Goal: Task Accomplishment & Management: Complete application form

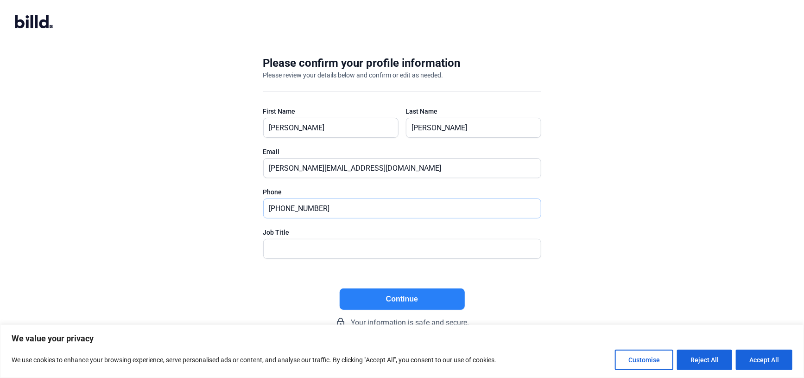
click at [351, 206] on input "(404) 777-2727" at bounding box center [402, 208] width 277 height 19
click at [297, 208] on input "(404) 777-2727" at bounding box center [402, 208] width 277 height 19
click at [284, 208] on input "(404) 727-2727" at bounding box center [402, 208] width 277 height 19
type input "(770) 727-2727"
click at [352, 245] on input "text" at bounding box center [402, 248] width 277 height 19
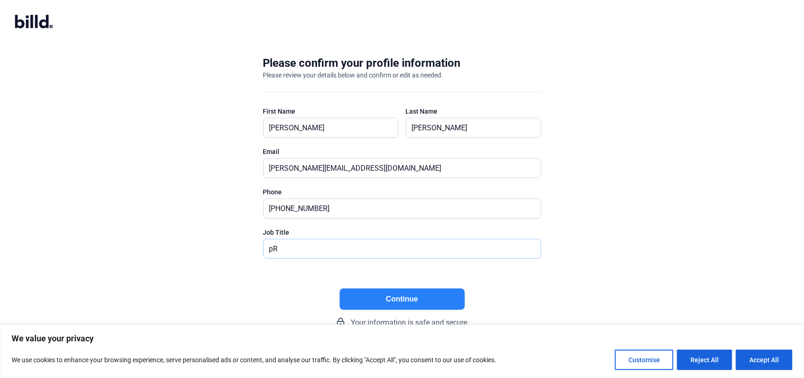
type input "p"
type input "President"
click at [770, 360] on button "Accept All" at bounding box center [764, 359] width 57 height 20
checkbox input "true"
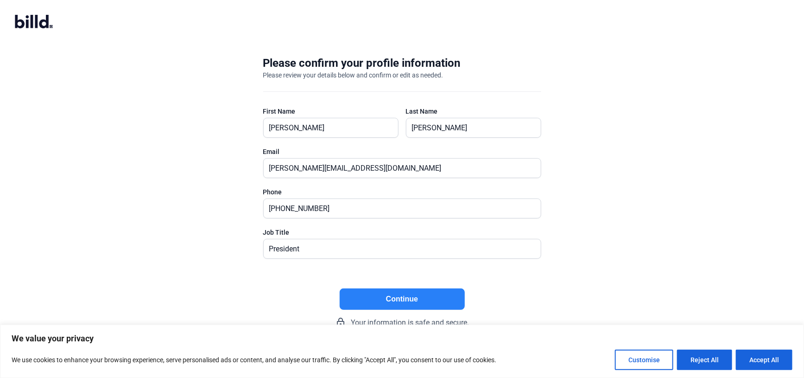
checkbox input "true"
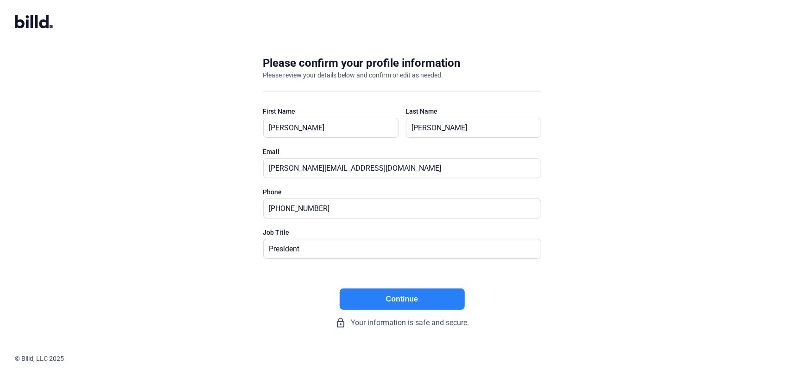
drag, startPoint x: 399, startPoint y: 299, endPoint x: 424, endPoint y: 295, distance: 25.3
click at [399, 298] on button "Continue" at bounding box center [402, 298] width 125 height 21
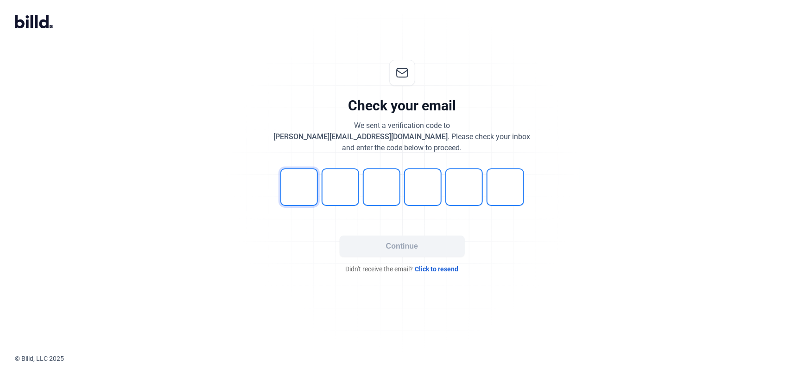
click at [300, 183] on input "tel" at bounding box center [299, 187] width 38 height 38
type input "0"
type input "7"
type input "6"
type input "0"
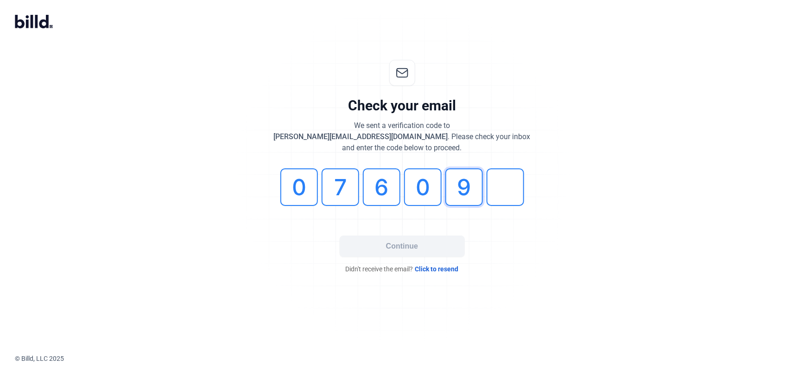
type input "9"
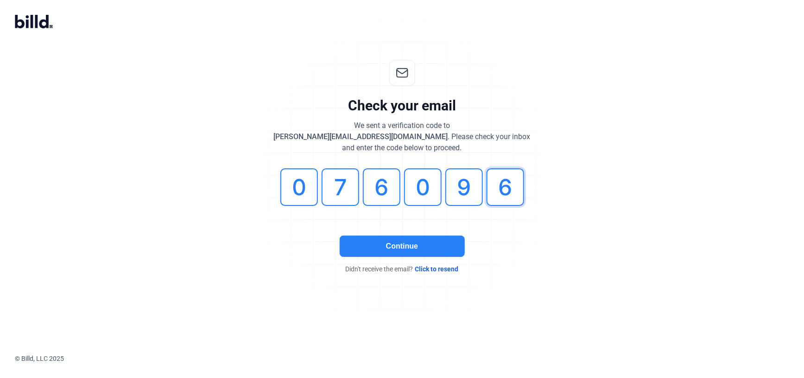
type input "6"
click at [436, 245] on button "Continue" at bounding box center [402, 245] width 125 height 21
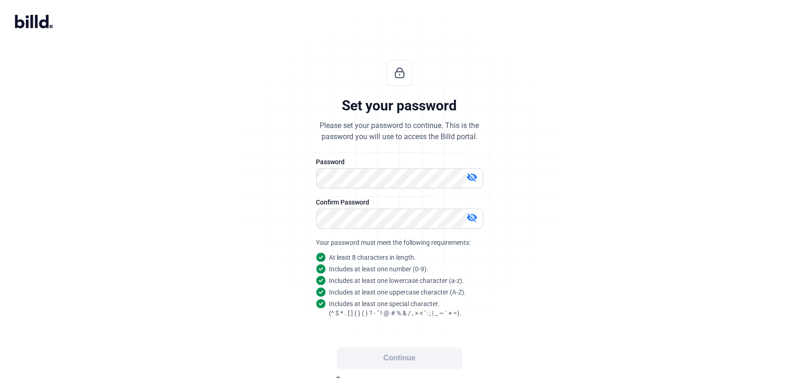
click at [471, 175] on mat-icon "visibility_off" at bounding box center [472, 176] width 11 height 11
click at [609, 258] on div "Set your password Please set your password to continue. This is the password yo…" at bounding box center [399, 223] width 799 height 357
click at [473, 217] on mat-icon "visibility_off" at bounding box center [472, 217] width 11 height 11
click at [658, 277] on div "Set your password Please set your password to continue. This is the password yo…" at bounding box center [399, 223] width 799 height 357
click at [403, 356] on button "Continue" at bounding box center [399, 357] width 125 height 21
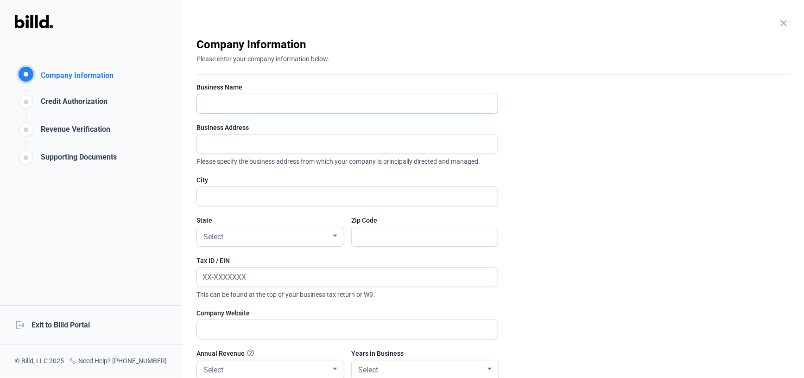
click at [296, 103] on input "text" at bounding box center [342, 103] width 290 height 19
type input "FRITZ CONTRACTORS"
type input "11998 E CHEROKEE DRIVE"
type input "BALL GROUND"
type input "30107"
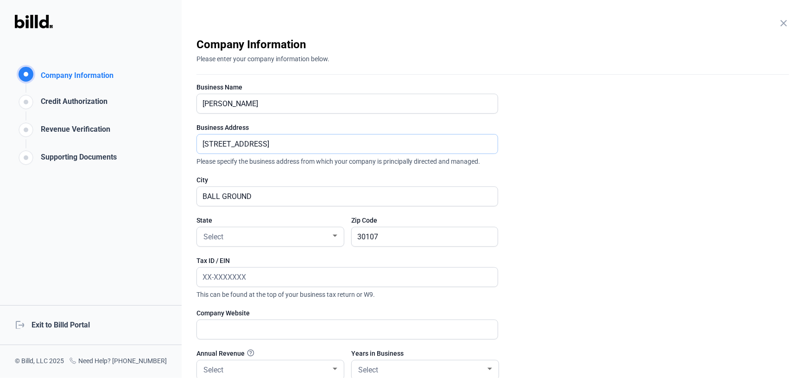
click at [292, 142] on input "11998 E CHEROKEE DRIVE" at bounding box center [342, 143] width 290 height 19
click at [292, 142] on input "11998 E CHEROKEE DRIVE" at bounding box center [347, 143] width 301 height 19
type input "1849 Old Whitestone Rd E"
click at [264, 194] on input "BALL GROUND" at bounding box center [347, 196] width 301 height 19
type input "Talking Rock"
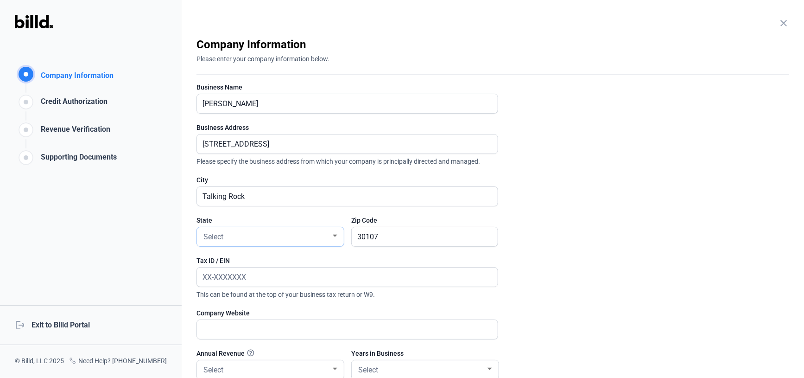
click at [273, 236] on div "Select" at bounding box center [265, 235] width 129 height 13
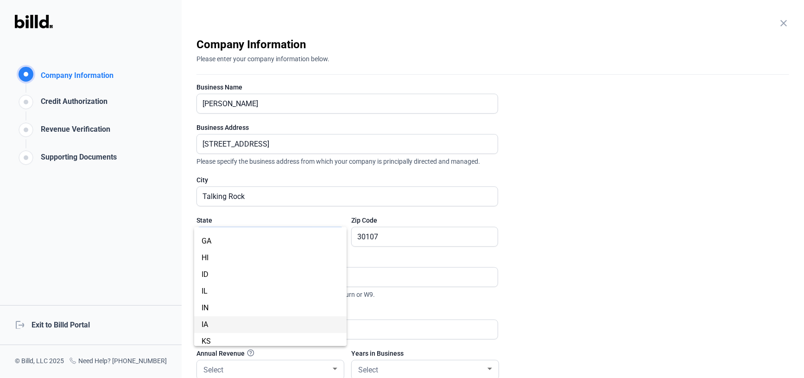
scroll to position [139, 0]
click at [222, 265] on span "GA" at bounding box center [270, 263] width 138 height 17
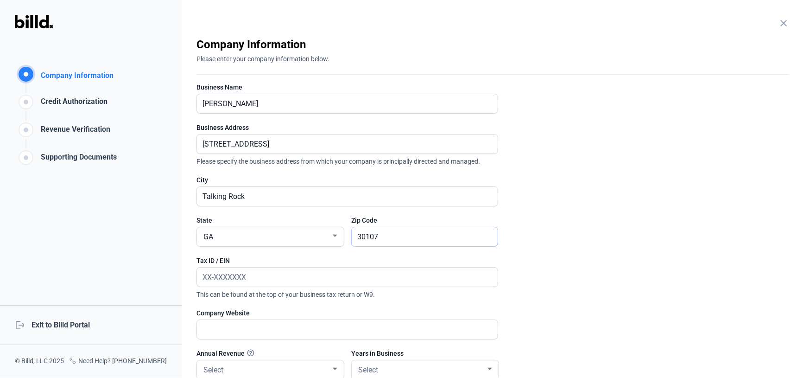
click at [396, 231] on input "30107" at bounding box center [425, 236] width 146 height 19
type input "30175"
click at [570, 164] on enrollment-step "close Company Information Please enter your company information below. Business…" at bounding box center [492, 246] width 592 height 419
click at [349, 271] on input "text" at bounding box center [342, 276] width 290 height 19
type input "27-4271267"
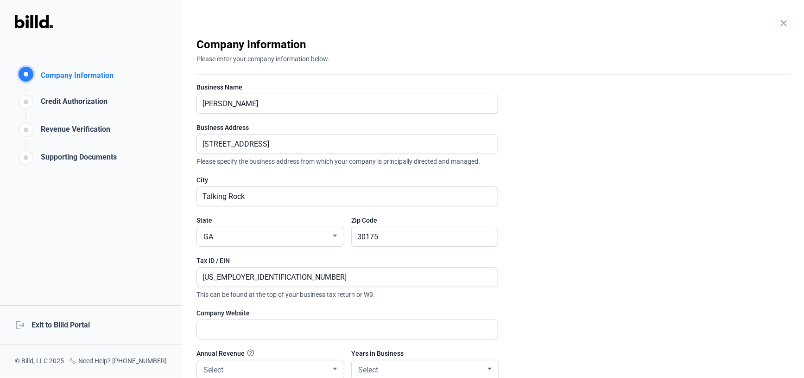
click at [606, 244] on enrollment-step "close Company Information Please enter your company information below. Business…" at bounding box center [492, 246] width 592 height 419
click at [359, 331] on input "text" at bounding box center [347, 329] width 301 height 19
type input "www.fritzcontractors.com"
click at [619, 299] on enrollment-step "close Company Information Please enter your company information below. Business…" at bounding box center [492, 246] width 592 height 419
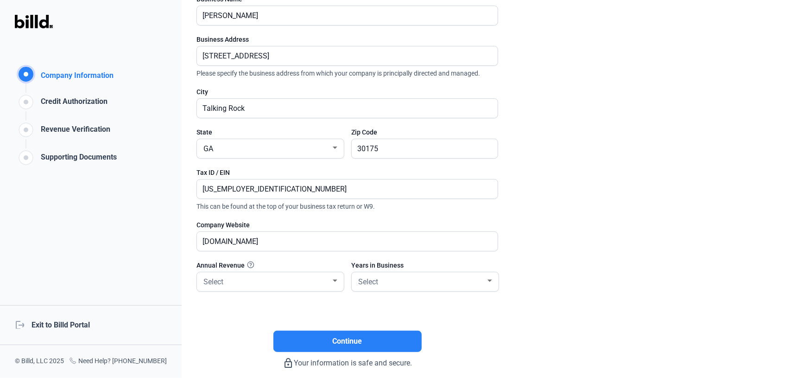
scroll to position [129, 0]
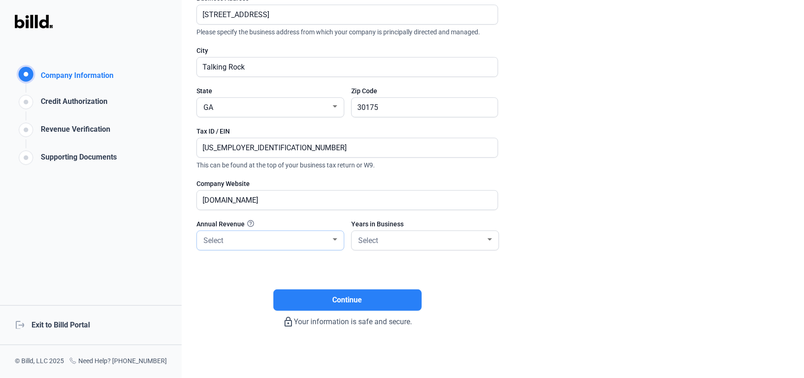
click at [338, 240] on div at bounding box center [335, 239] width 8 height 7
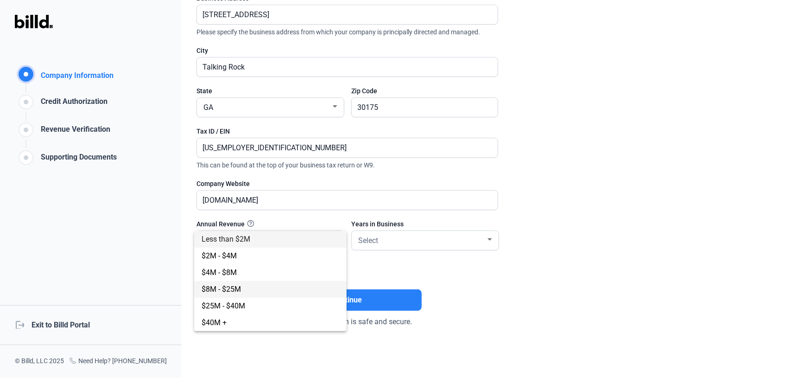
click at [265, 287] on span "$8M - $25M" at bounding box center [270, 289] width 138 height 17
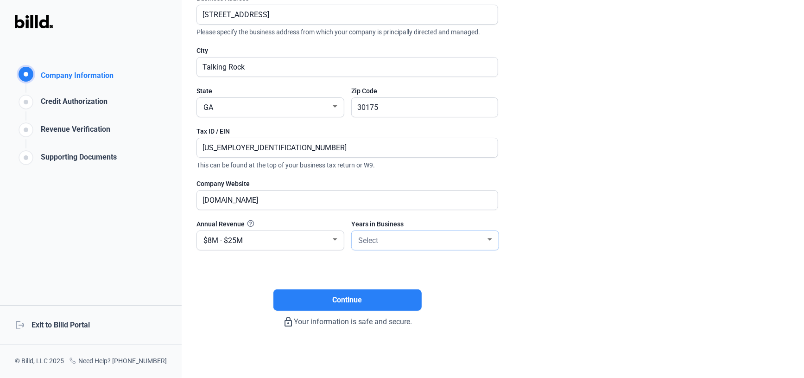
click at [441, 235] on div "Select" at bounding box center [420, 239] width 129 height 13
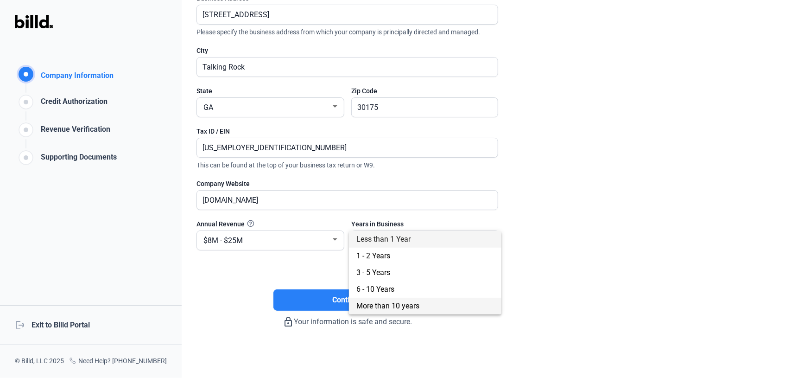
click at [414, 302] on span "More than 10 years" at bounding box center [387, 305] width 63 height 9
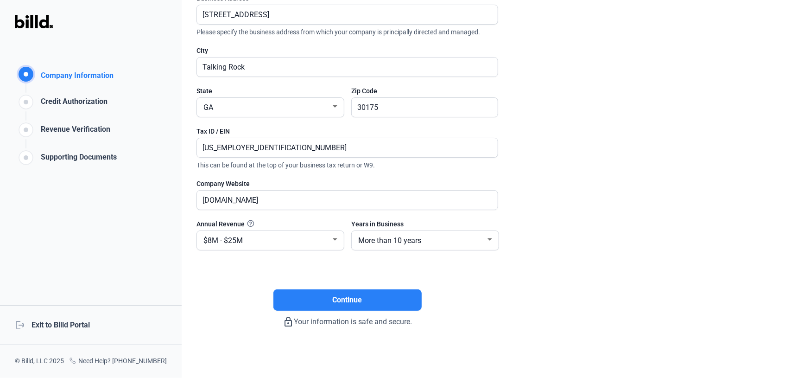
click at [643, 249] on enrollment-step "close Company Information Please enter your company information below. Business…" at bounding box center [492, 117] width 592 height 419
click at [361, 294] on span "Continue" at bounding box center [348, 299] width 30 height 11
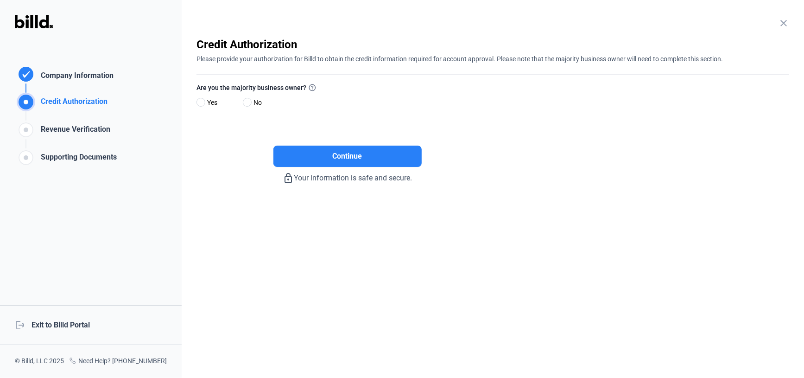
scroll to position [0, 0]
click at [202, 101] on span at bounding box center [200, 102] width 9 height 9
click at [202, 101] on input "Yes" at bounding box center [199, 102] width 7 height 7
radio input "true"
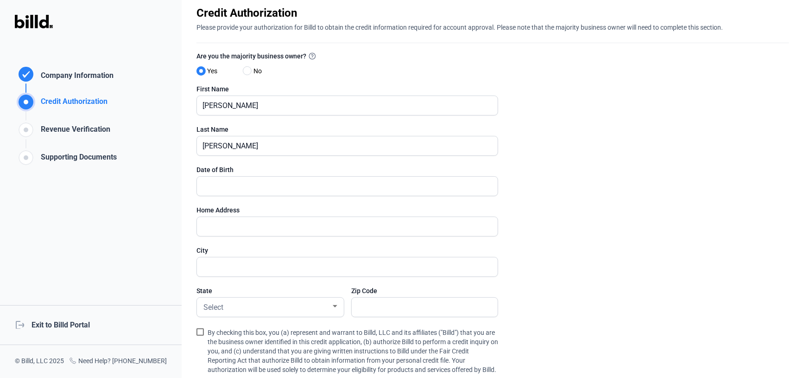
scroll to position [46, 0]
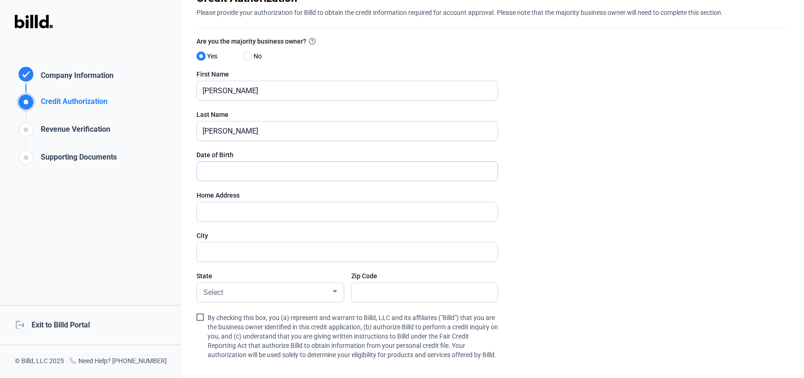
click at [345, 172] on input "text" at bounding box center [342, 171] width 290 height 19
type input "05/23/1980"
click at [319, 209] on input "text" at bounding box center [342, 211] width 290 height 19
type input "12020 BROOKFIELD CLUB DR"
type input "ROSWELL"
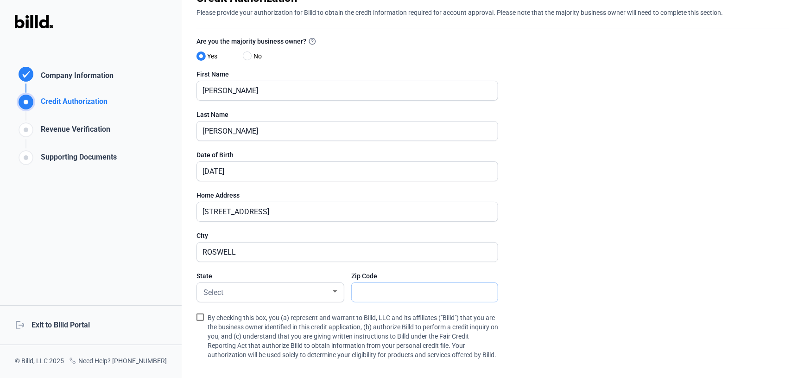
type input "30075"
click at [556, 200] on enrollment-step "close Credit Authorization Please provide your authorization for Billd to obtai…" at bounding box center [492, 216] width 592 height 450
click at [300, 289] on div "Select" at bounding box center [265, 291] width 129 height 13
click at [266, 262] on span "GA" at bounding box center [270, 260] width 138 height 17
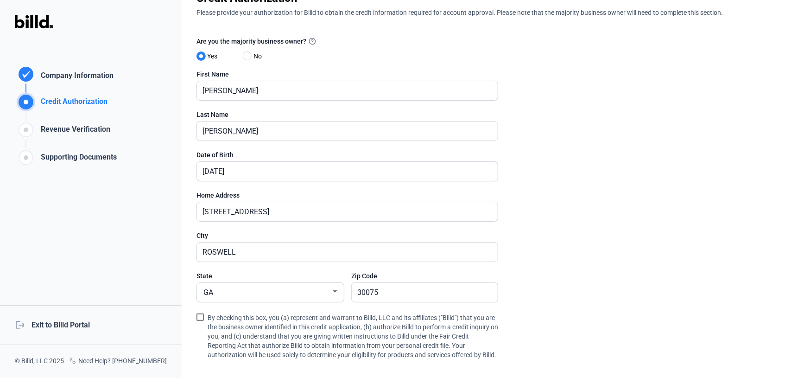
click at [633, 245] on enrollment-step "close Credit Authorization Please provide your authorization for Billd to obtai…" at bounding box center [492, 216] width 592 height 450
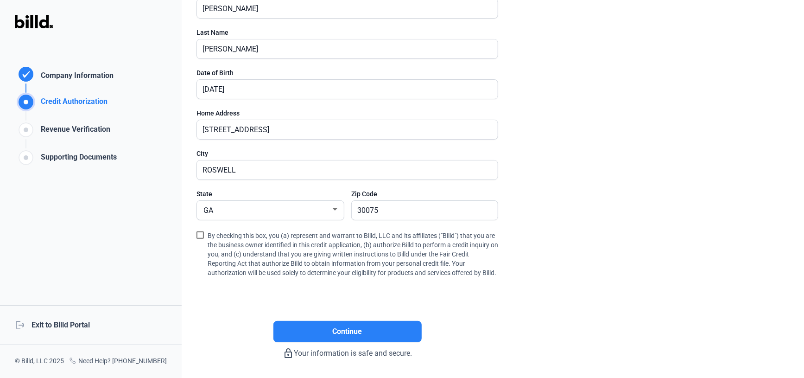
scroll to position [139, 0]
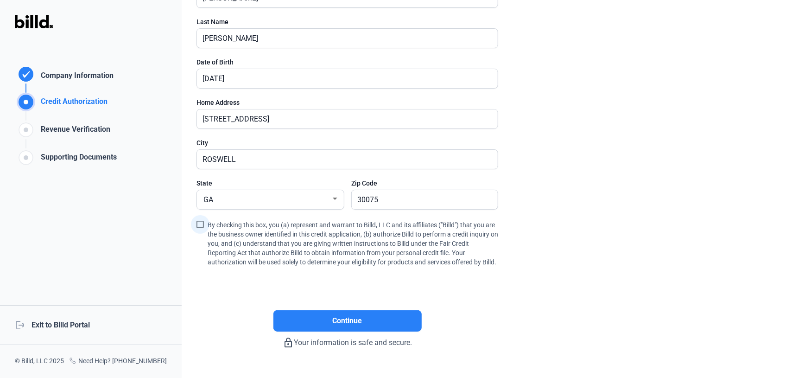
click at [201, 223] on span at bounding box center [199, 223] width 7 height 7
click at [0, 0] on input "By checking this box, you (a) represent and warrant to Billd, LLC and its affil…" at bounding box center [0, 0] width 0 height 0
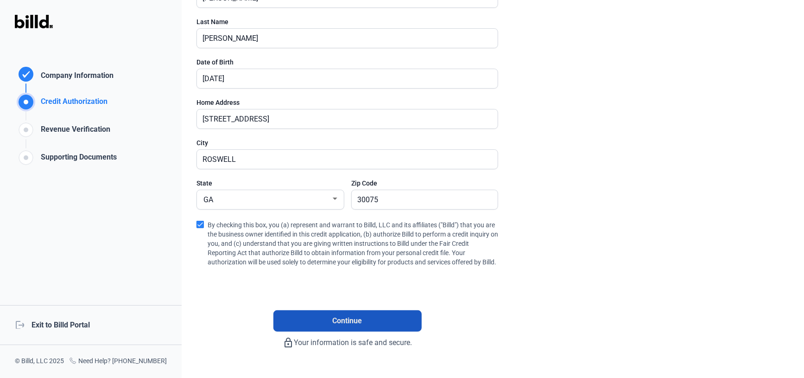
click at [361, 325] on span "Continue" at bounding box center [348, 320] width 30 height 11
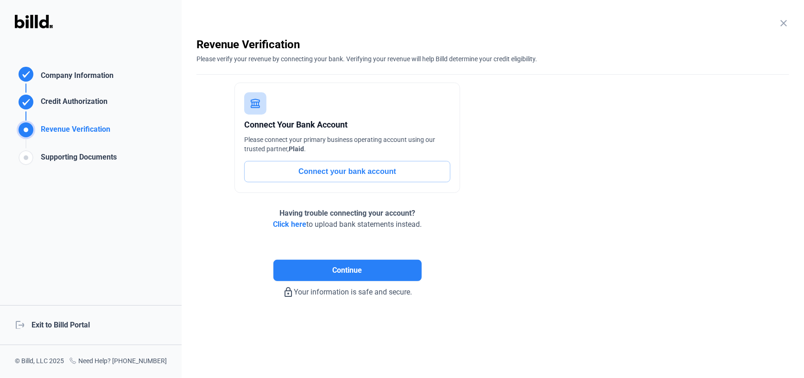
scroll to position [0, 0]
click at [350, 170] on button "Connect your bank account" at bounding box center [347, 171] width 206 height 21
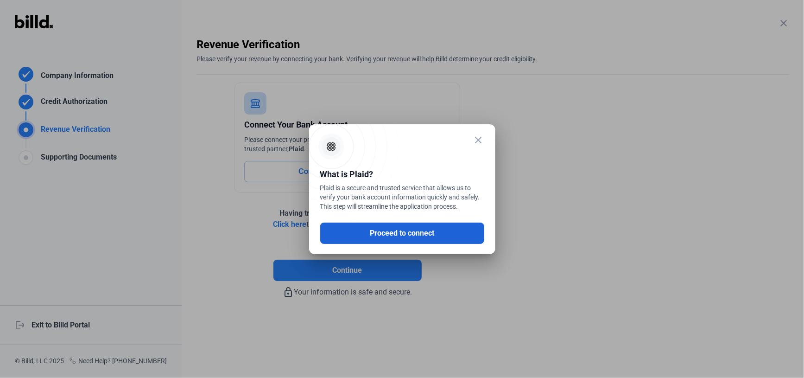
click at [412, 235] on button "Proceed to connect" at bounding box center [402, 232] width 164 height 21
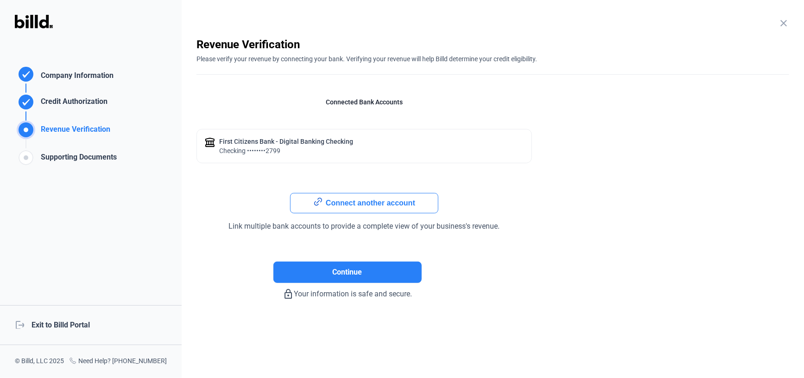
click at [373, 203] on button "Connect another account" at bounding box center [364, 203] width 148 height 20
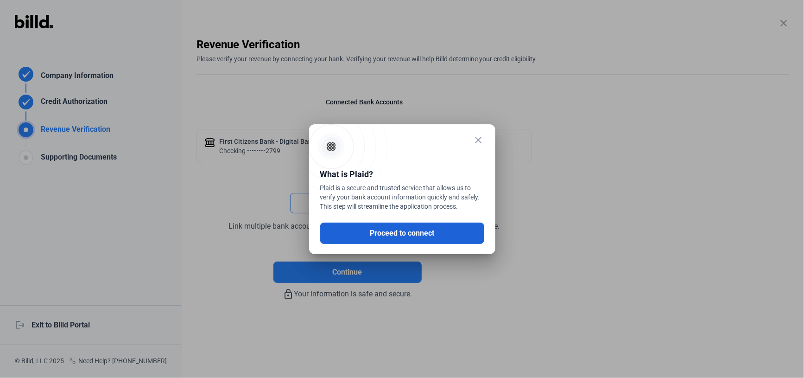
click at [415, 235] on button "Proceed to connect" at bounding box center [402, 232] width 164 height 21
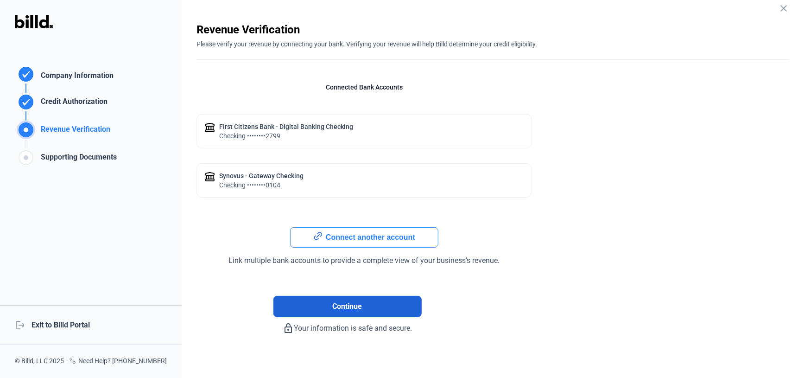
scroll to position [21, 0]
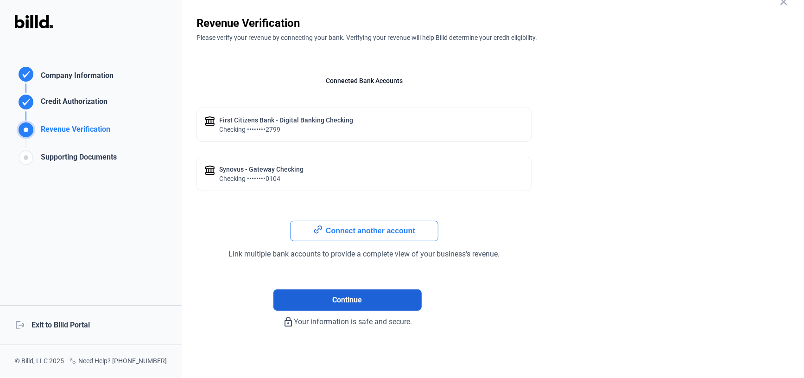
click at [348, 296] on span "Continue" at bounding box center [348, 299] width 30 height 11
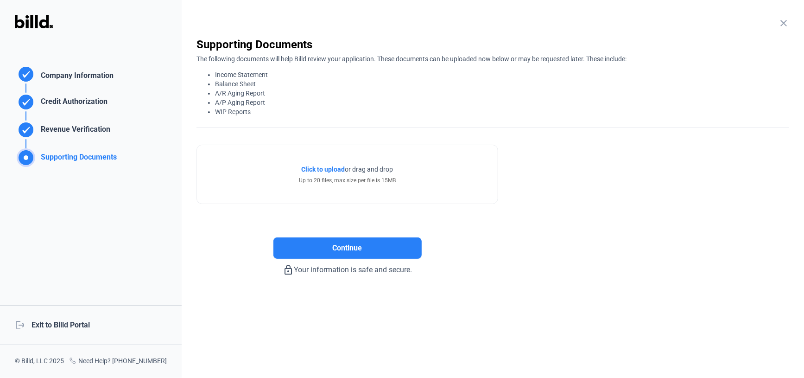
scroll to position [0, 0]
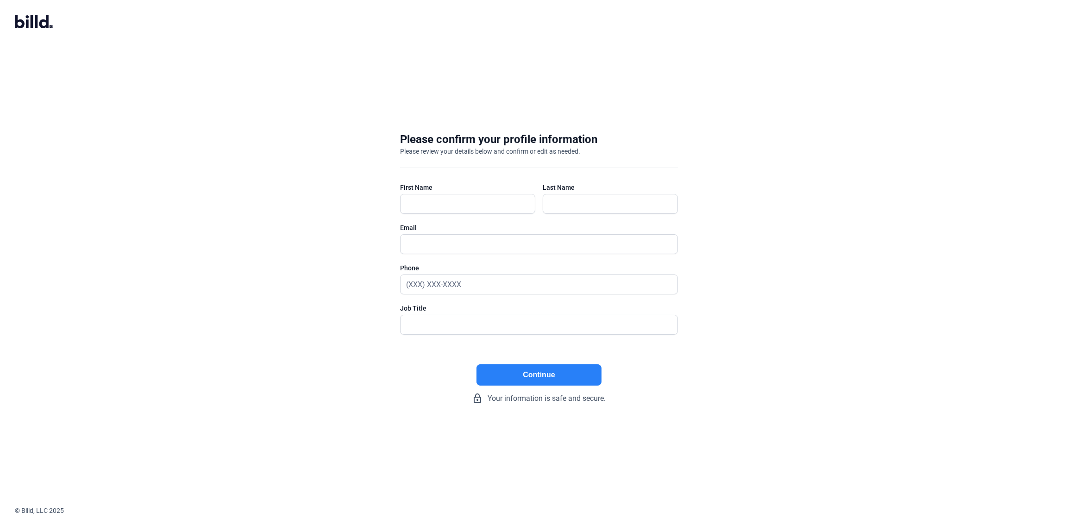
click at [18, 22] on icon at bounding box center [34, 21] width 38 height 13
drag, startPoint x: 22, startPoint y: 20, endPoint x: 110, endPoint y: 6, distance: 88.8
click at [22, 20] on icon at bounding box center [20, 21] width 10 height 13
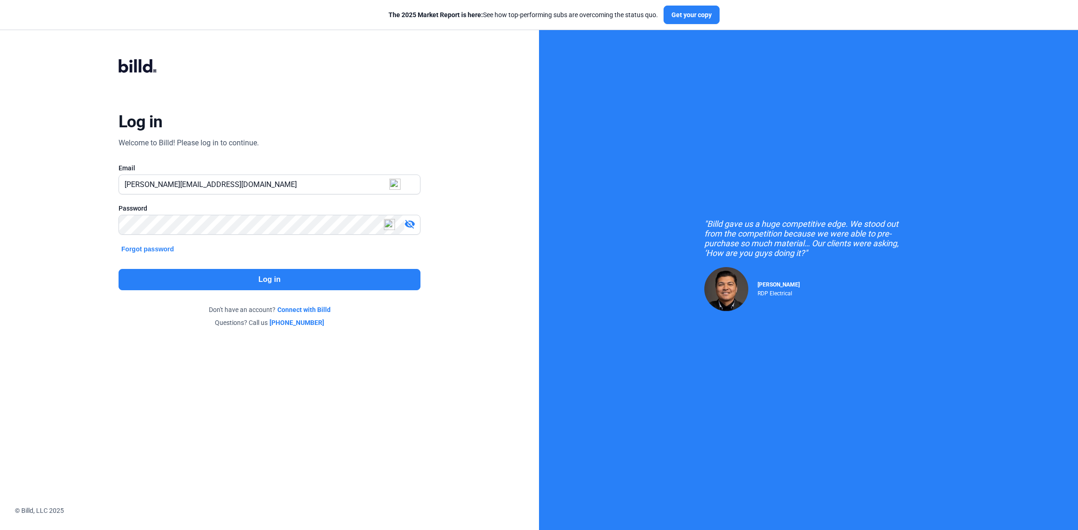
click at [249, 277] on button "Log in" at bounding box center [270, 279] width 302 height 21
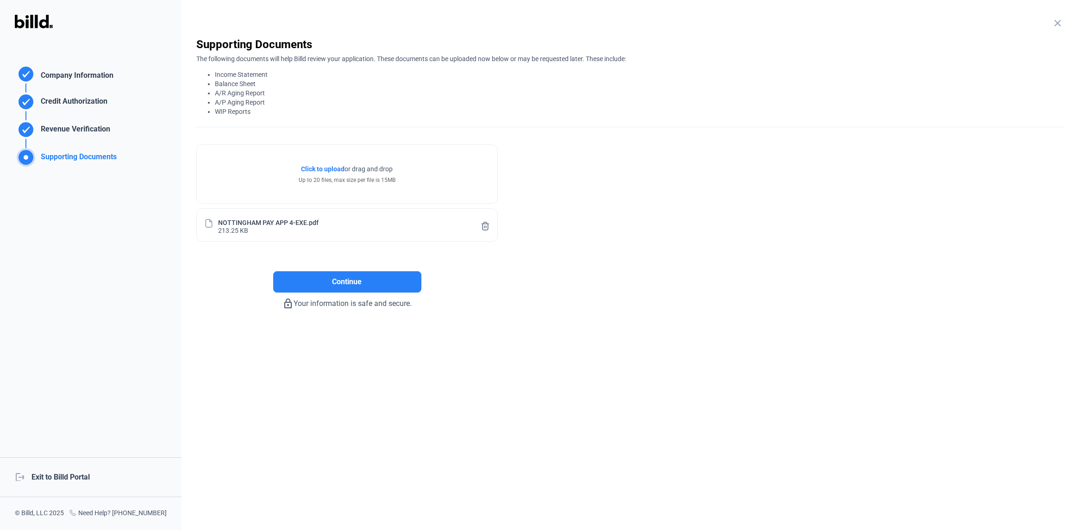
click at [775, 235] on enrollment-step "close Supporting Documents The following documents will help Billd review your …" at bounding box center [629, 173] width 867 height 272
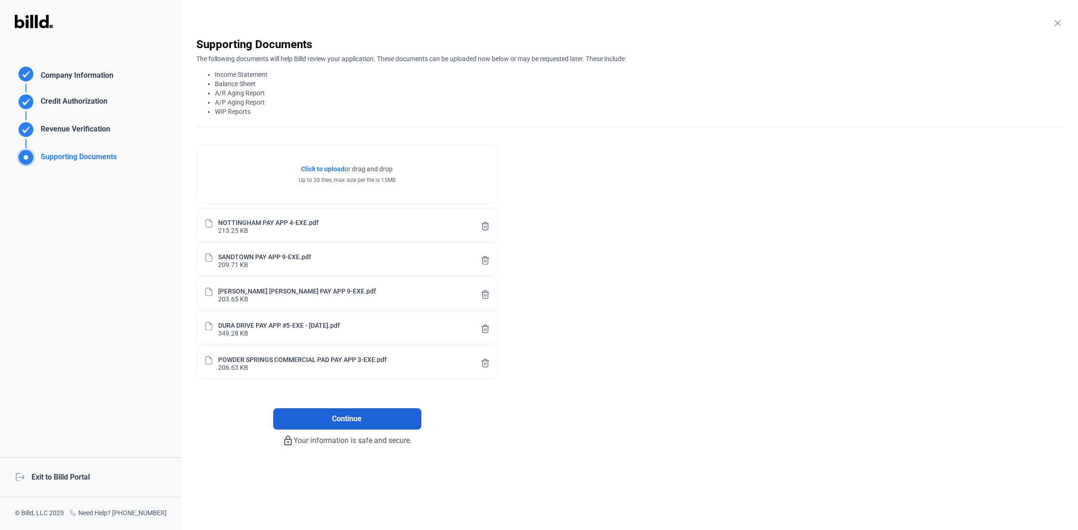
click at [357, 415] on span "Continue" at bounding box center [348, 419] width 30 height 11
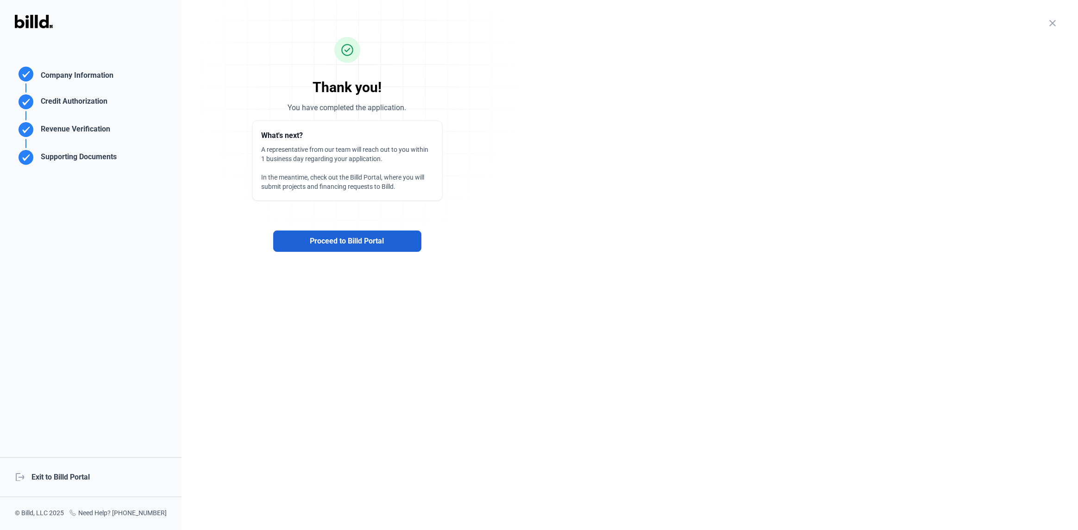
click at [365, 245] on span "Proceed to Billd Portal" at bounding box center [347, 241] width 74 height 11
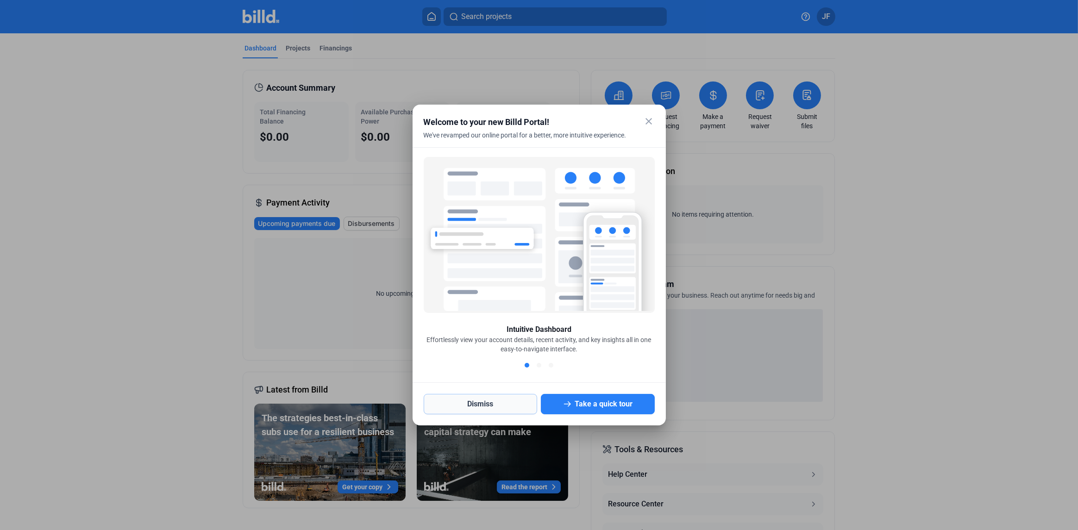
click at [509, 407] on button "Dismiss" at bounding box center [481, 404] width 114 height 20
